Goal: Transaction & Acquisition: Purchase product/service

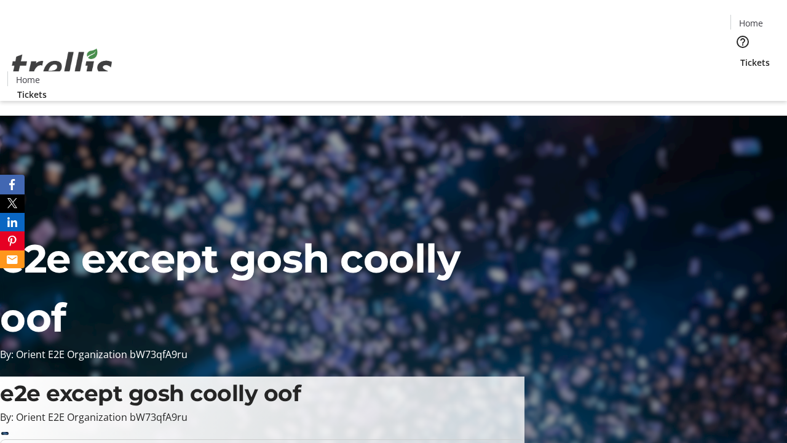
click at [740, 56] on span "Tickets" at bounding box center [755, 62] width 30 height 13
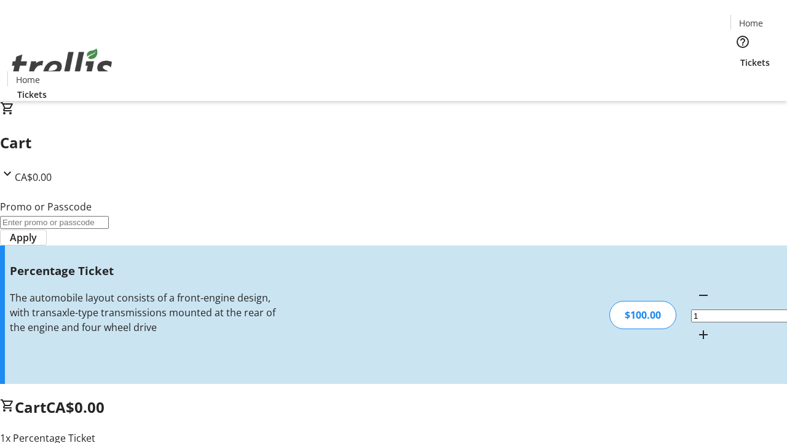
type input "BAR"
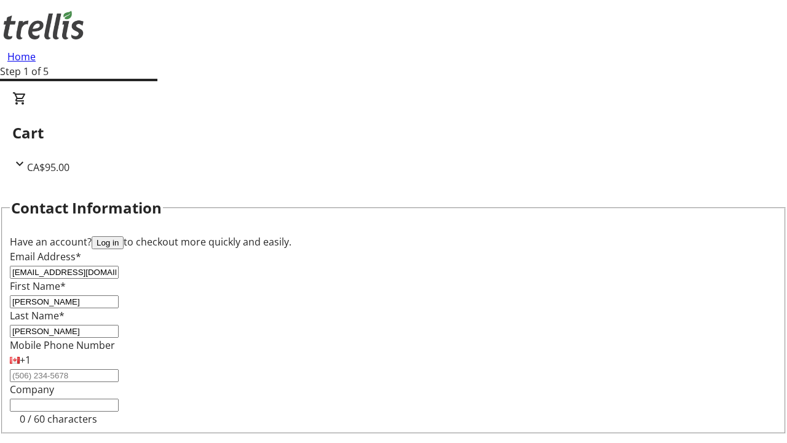
type input "[PERSON_NAME]"
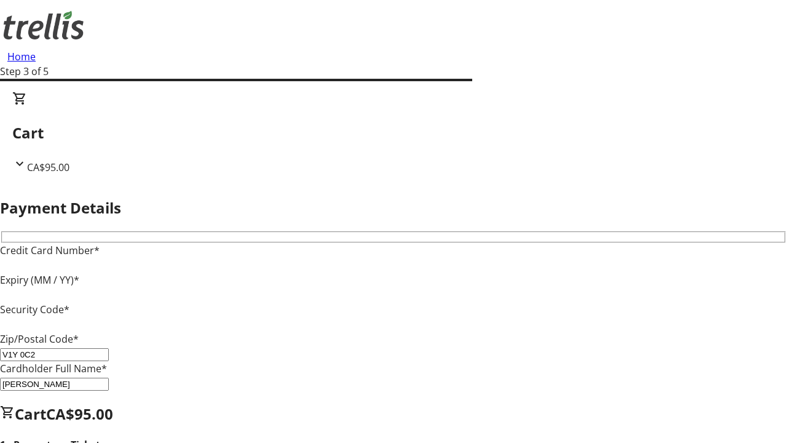
type input "V1Y 0C2"
